Goal: Task Accomplishment & Management: Manage account settings

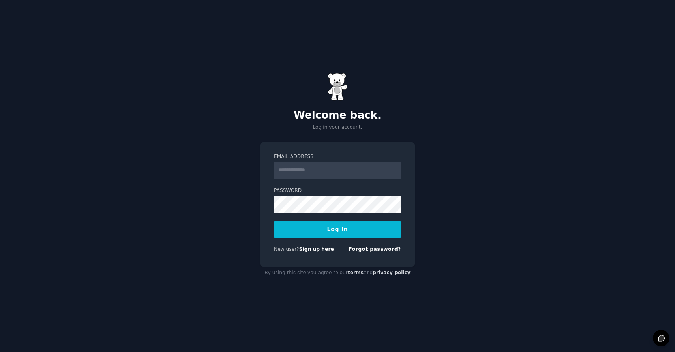
click at [323, 174] on input "Email Address" at bounding box center [337, 169] width 127 height 17
type input "**********"
click at [331, 230] on button "Log In" at bounding box center [337, 229] width 127 height 17
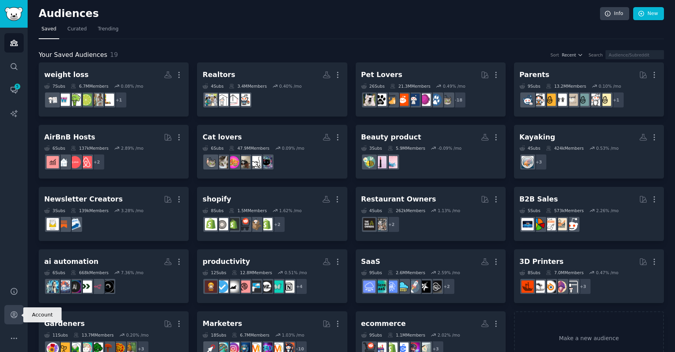
click at [15, 312] on icon "Sidebar" at bounding box center [14, 314] width 8 height 8
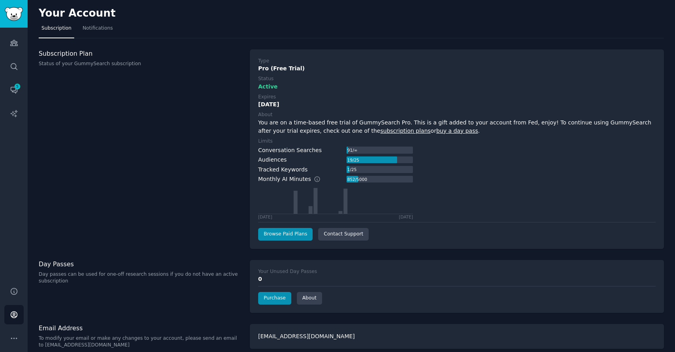
click at [270, 105] on div "10/15/2025" at bounding box center [456, 104] width 397 height 8
click at [298, 111] on label "About" at bounding box center [456, 114] width 397 height 7
click at [366, 19] on div "Your Account" at bounding box center [351, 14] width 625 height 15
